Goal: Task Accomplishment & Management: Manage account settings

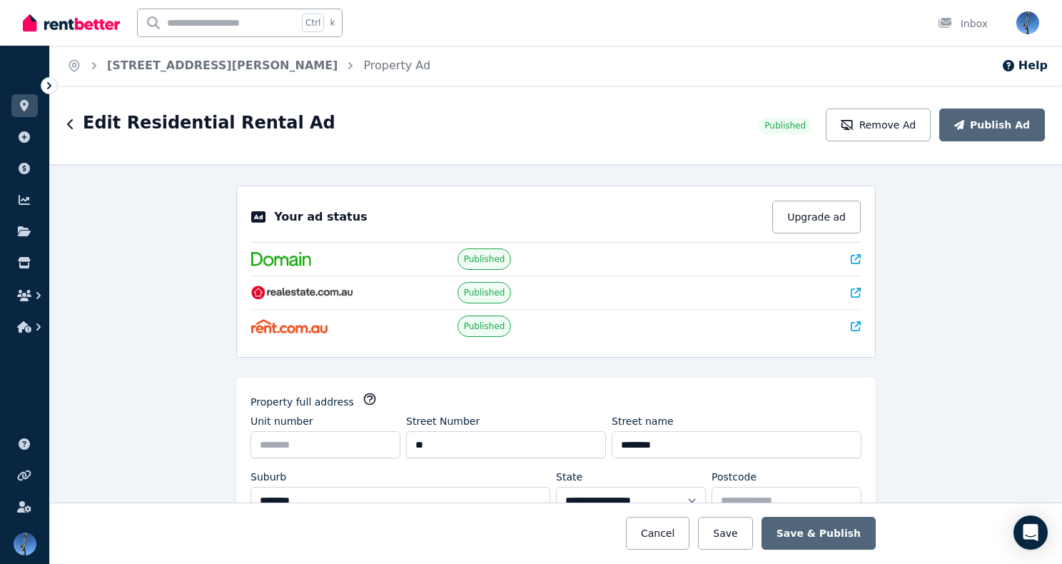
select select "**"
select select "**********"
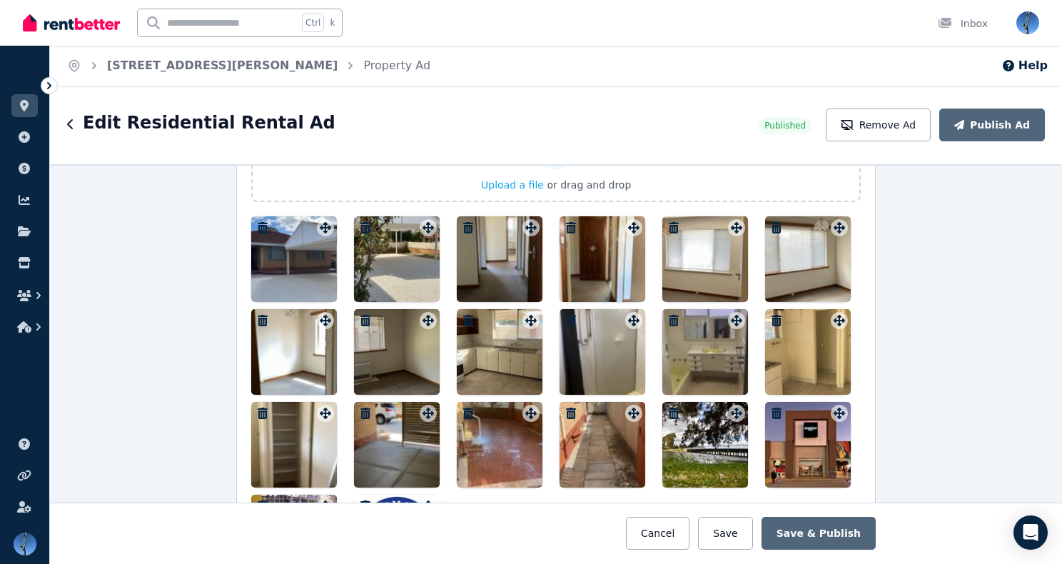
scroll to position [1907, 0]
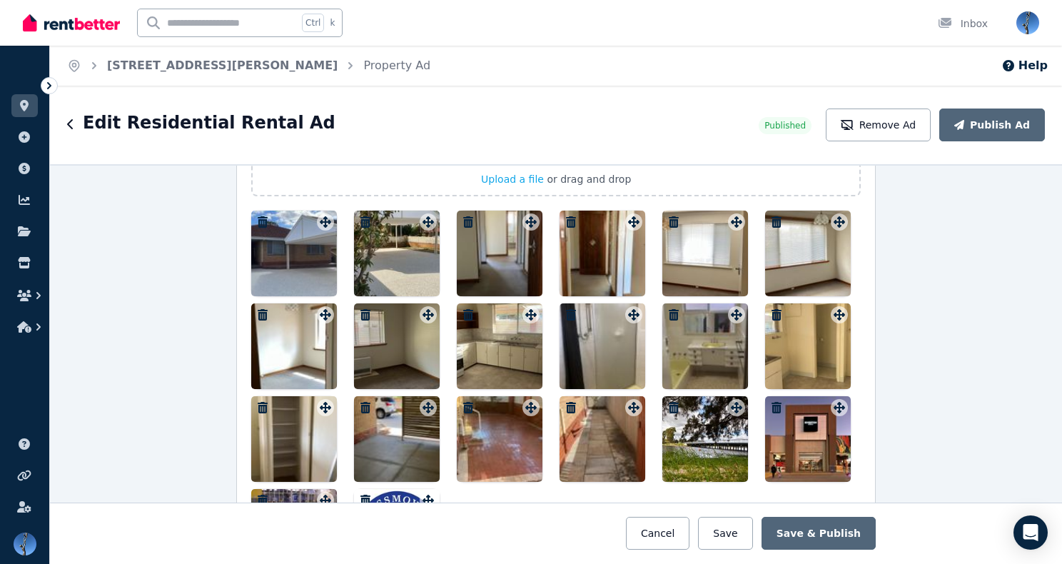
drag, startPoint x: 374, startPoint y: 258, endPoint x: 383, endPoint y: 261, distance: 9.7
click at [383, 261] on div at bounding box center [397, 253] width 86 height 86
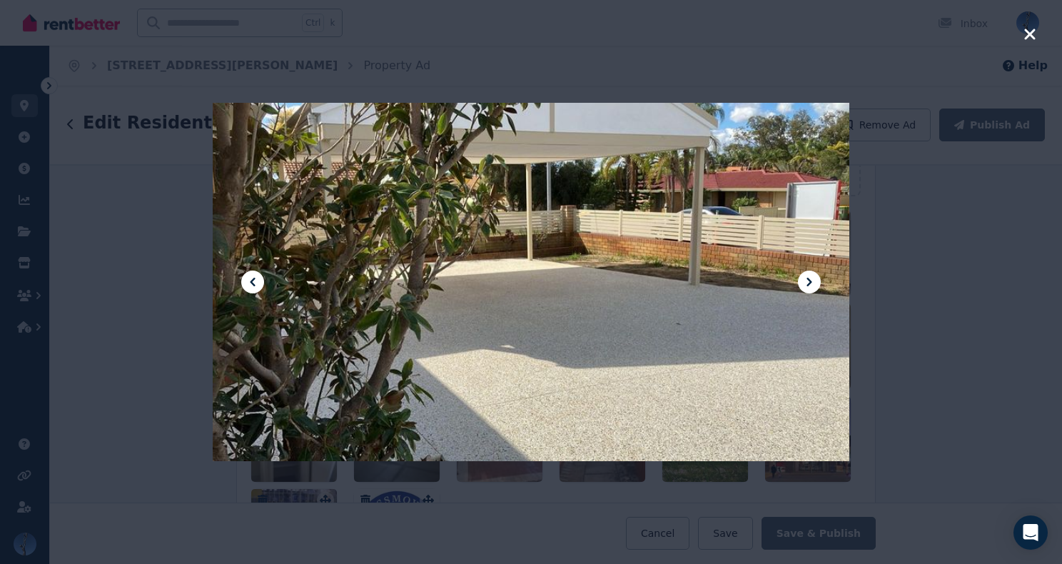
click at [250, 285] on icon at bounding box center [252, 281] width 17 height 17
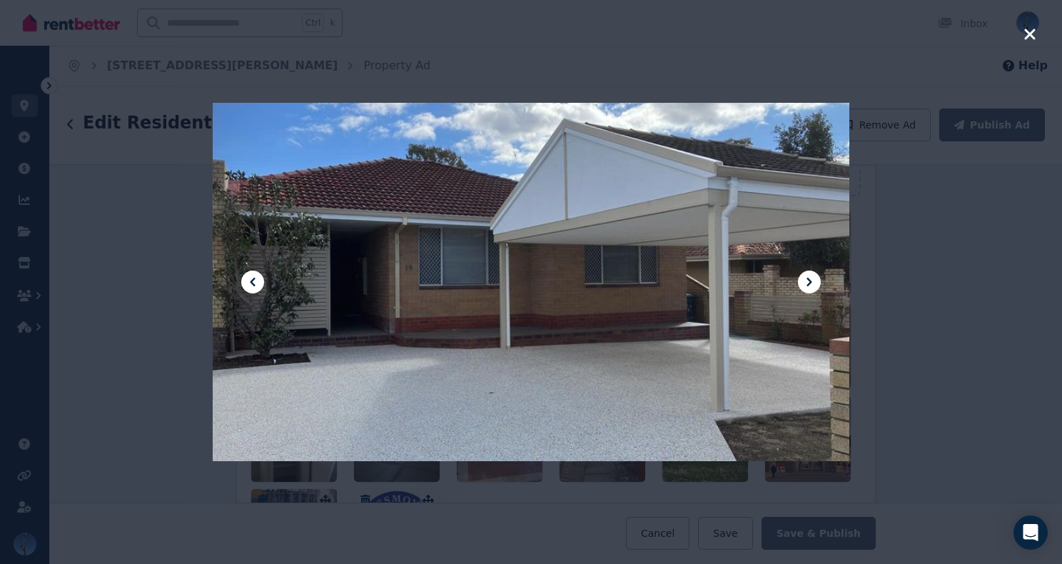
click at [1028, 34] on icon "button" at bounding box center [1029, 34] width 11 height 11
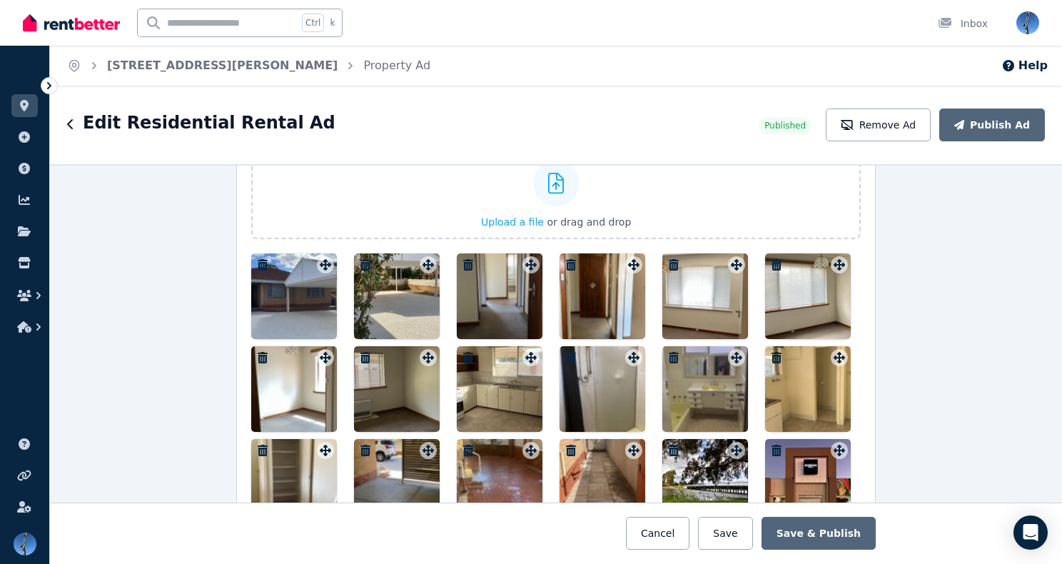
scroll to position [1855, 0]
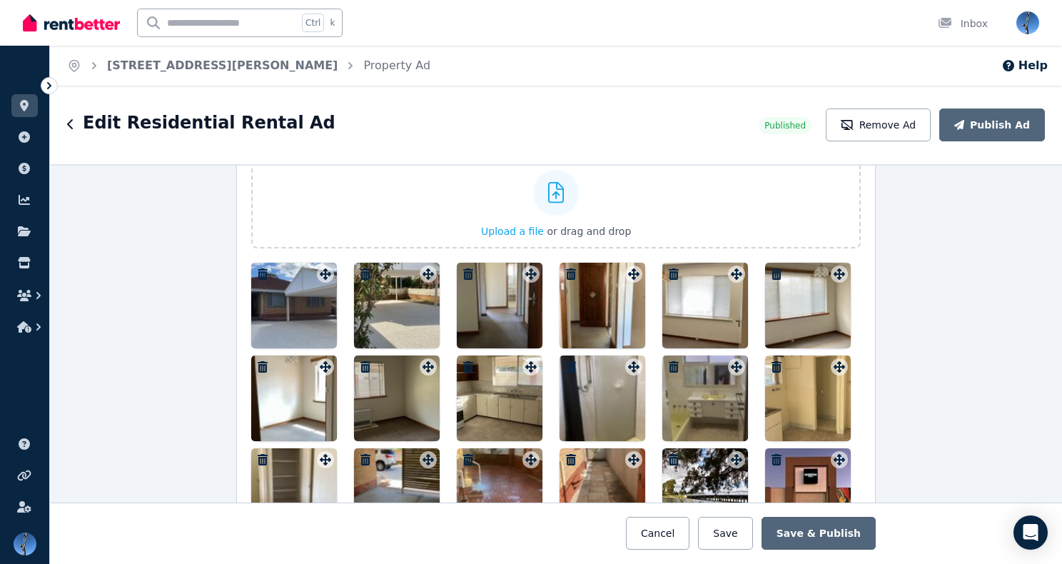
click at [317, 290] on div at bounding box center [294, 306] width 86 height 86
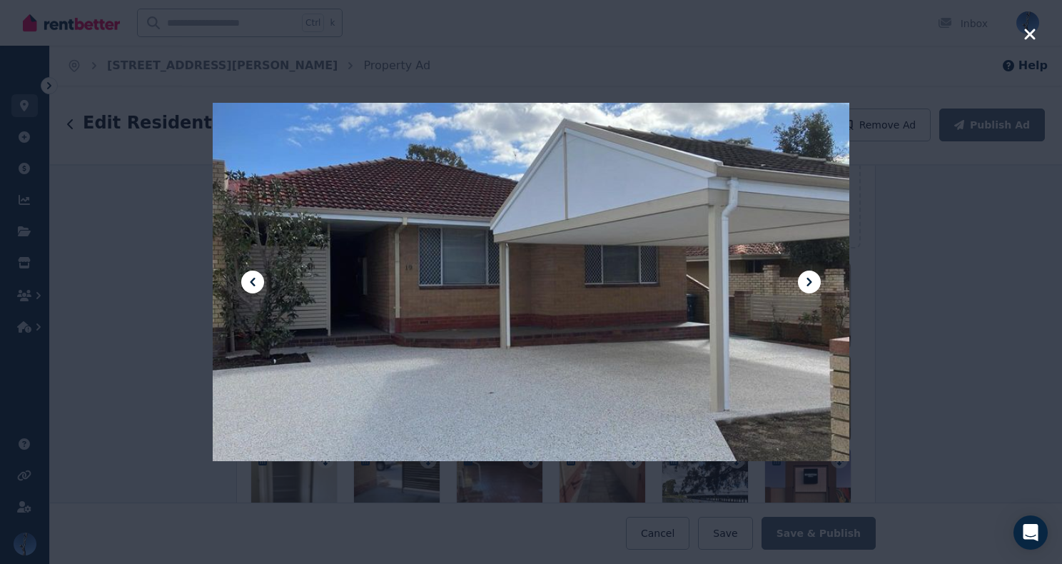
drag, startPoint x: 317, startPoint y: 290, endPoint x: 745, endPoint y: 224, distance: 433.2
click at [745, 224] on div at bounding box center [531, 282] width 637 height 1131
click at [1028, 34] on icon "button" at bounding box center [1029, 34] width 11 height 11
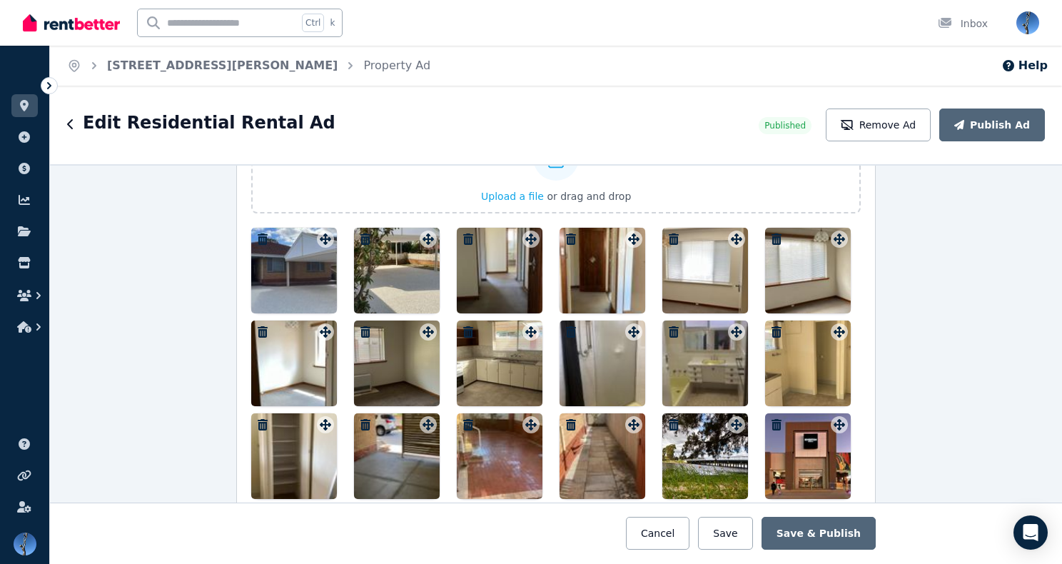
scroll to position [1899, 0]
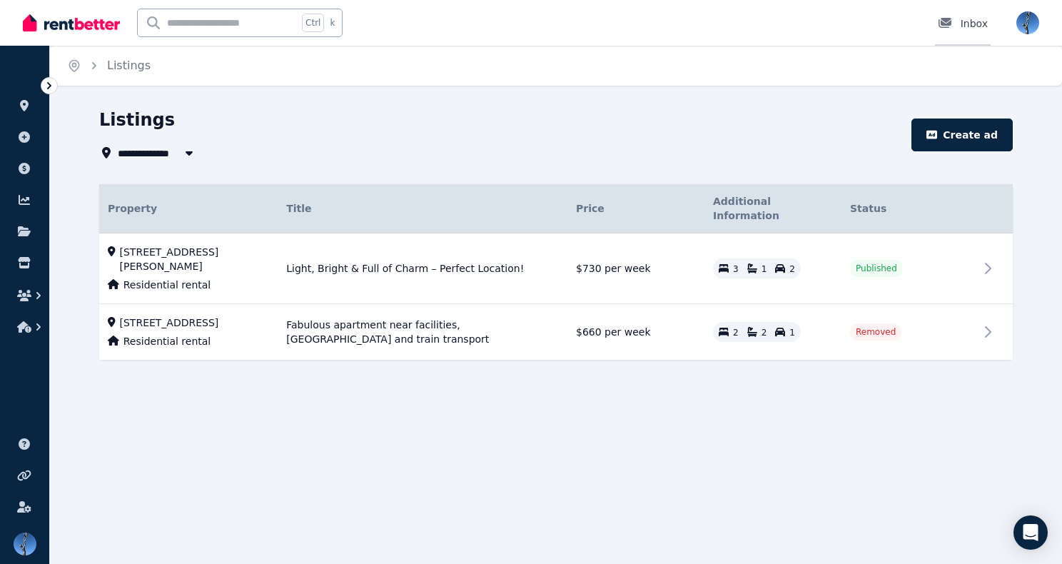
click at [968, 26] on div "Inbox" at bounding box center [963, 23] width 50 height 14
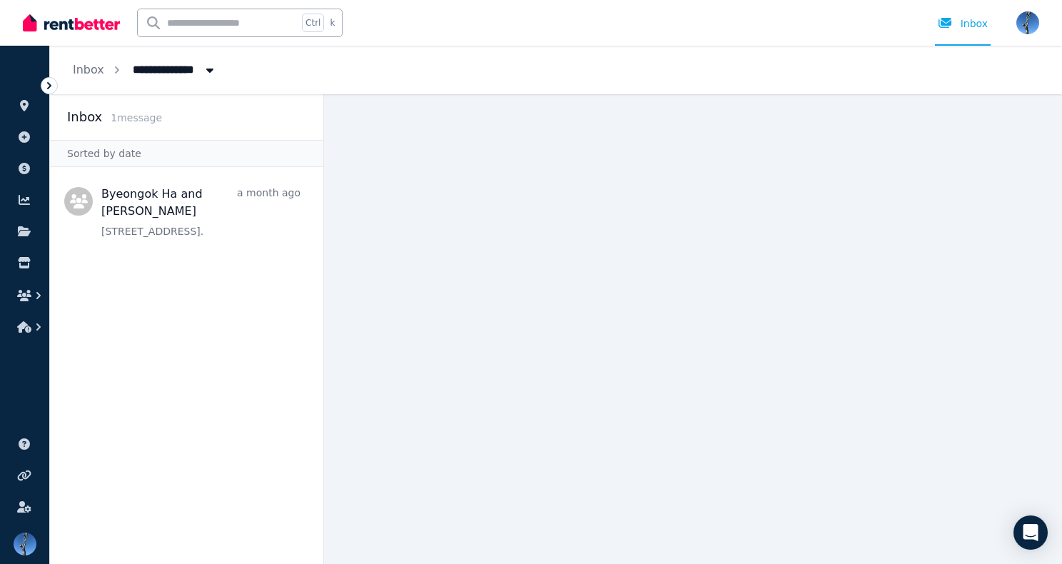
click at [833, 416] on main at bounding box center [693, 329] width 738 height 470
